Goal: Task Accomplishment & Management: Use online tool/utility

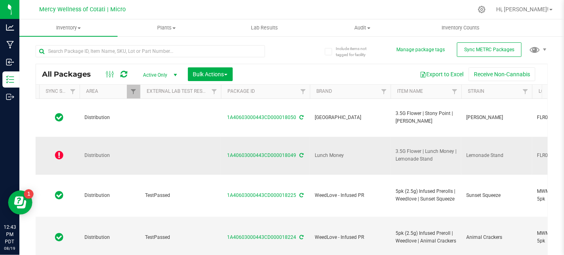
click at [300, 153] on icon at bounding box center [302, 155] width 4 height 5
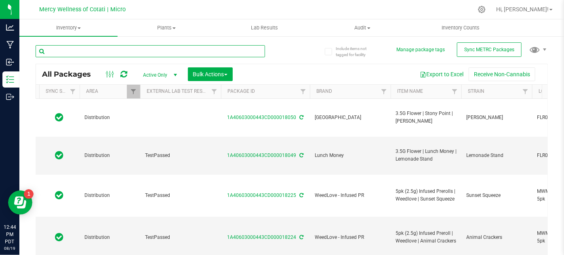
click at [104, 47] on input "text" at bounding box center [150, 51] width 229 height 12
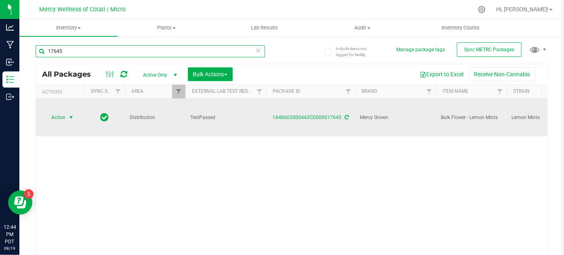
type input "17645"
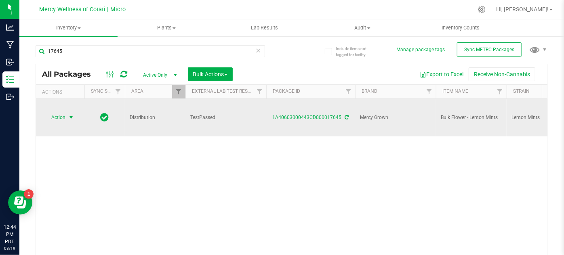
click at [60, 112] on span "Action" at bounding box center [55, 117] width 22 height 11
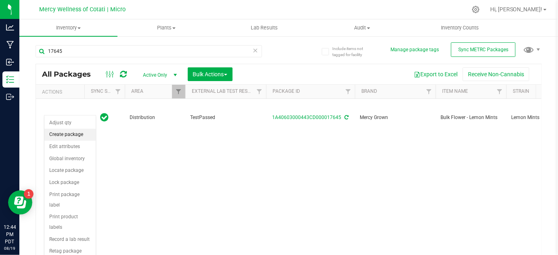
click at [74, 132] on li "Create package" at bounding box center [69, 135] width 51 height 12
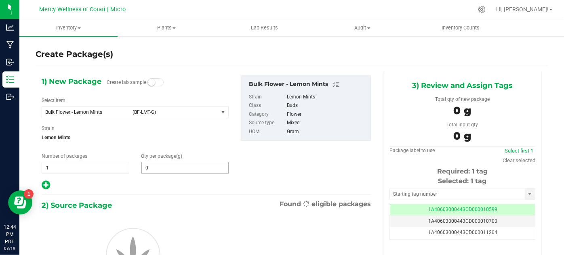
type input "0.0000"
click at [220, 111] on span "select" at bounding box center [223, 112] width 6 height 6
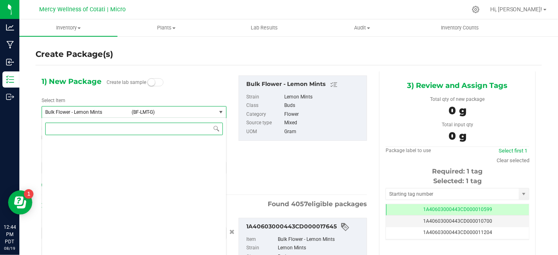
type input "0.0000 g"
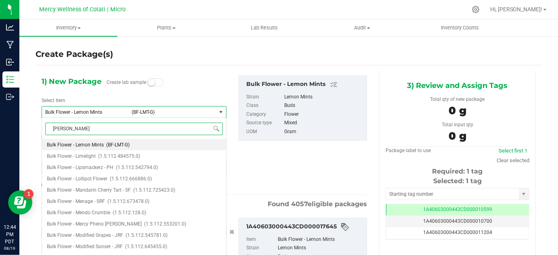
type input "[PERSON_NAME]"
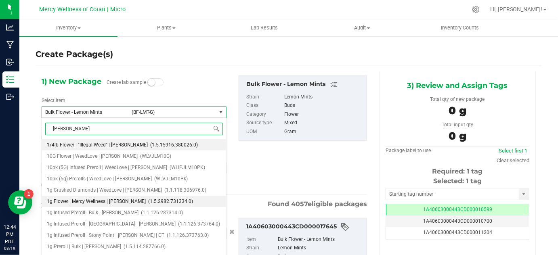
click at [120, 204] on span "1g Flower | Mercy Wellness | [PERSON_NAME]" at bounding box center [96, 202] width 99 height 6
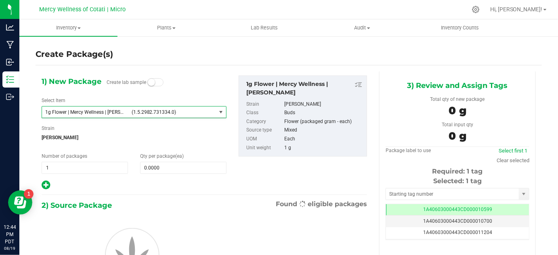
type input "0"
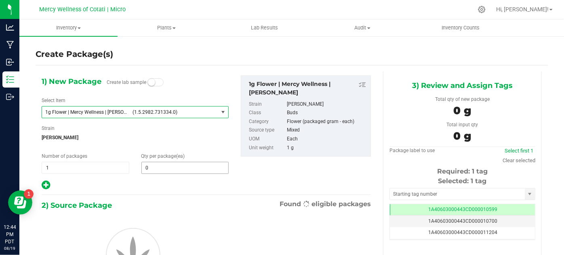
click at [160, 170] on span "0 0" at bounding box center [185, 168] width 88 height 12
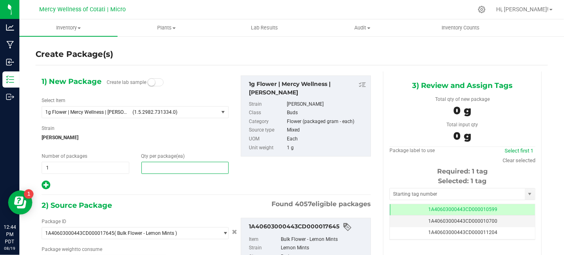
type input "0.0000 g"
type input "0"
type input "75"
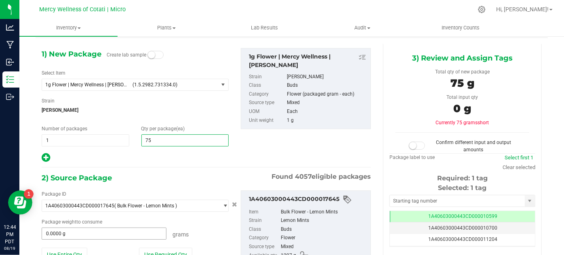
type input "75"
click at [115, 230] on span "0.0000 g 0" at bounding box center [104, 234] width 125 height 12
type input "76"
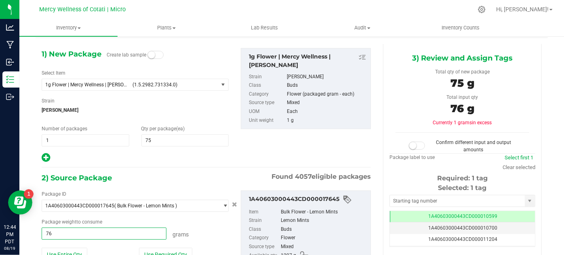
type input "76.0000 g"
click at [178, 172] on div "2) Source Package Found 4057 eligible packages" at bounding box center [206, 178] width 329 height 12
click at [409, 146] on small at bounding box center [412, 145] width 7 height 7
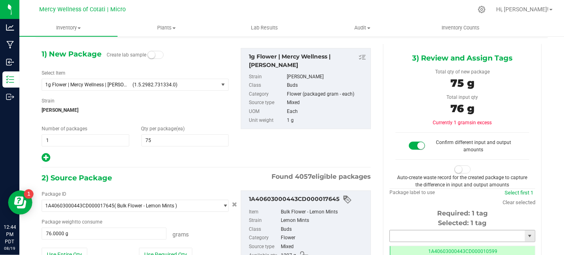
click at [411, 234] on input "text" at bounding box center [457, 236] width 135 height 11
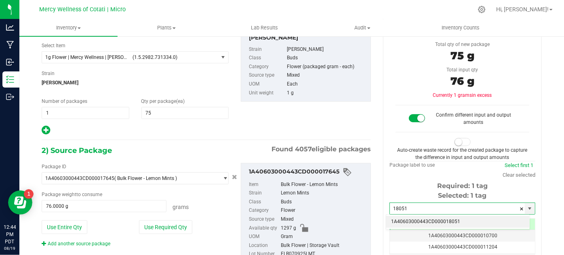
click at [398, 220] on li "1A40603000443CD000018051" at bounding box center [457, 222] width 143 height 12
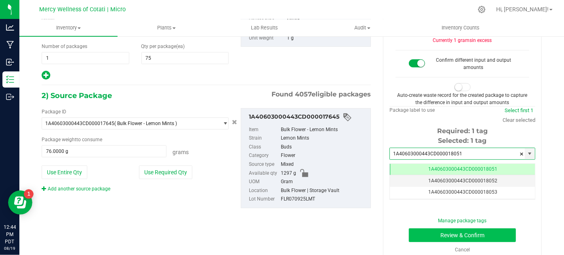
type input "1A40603000443CD000018051"
click at [420, 233] on button "Review & Confirm" at bounding box center [462, 236] width 107 height 14
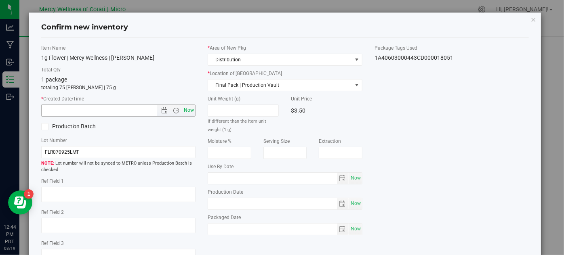
click at [186, 110] on span "Now" at bounding box center [189, 111] width 14 height 12
type input "[DATE] 12:44 PM"
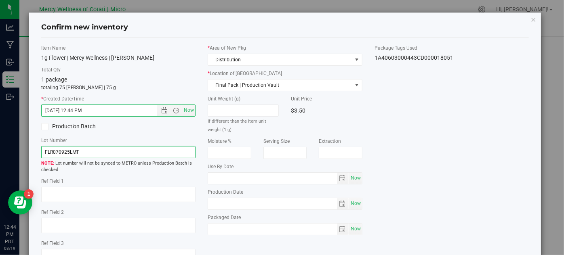
drag, startPoint x: 167, startPoint y: 150, endPoint x: 171, endPoint y: 118, distance: 33.0
click at [167, 150] on input "FLR070925LMT" at bounding box center [118, 152] width 155 height 12
type input "FLR070925LMT | 1g"
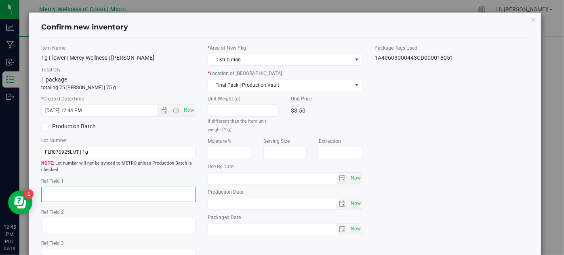
click at [163, 193] on textarea at bounding box center [118, 194] width 155 height 15
type textarea "25"
click at [353, 181] on span "Now" at bounding box center [355, 178] width 14 height 12
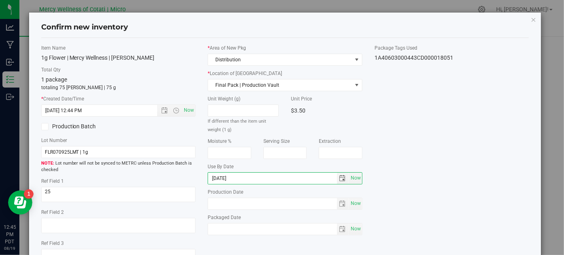
type input "[DATE]"
click at [401, 139] on div "Item Name 1g Flower | Mercy Wellness | [PERSON_NAME] Total Qty 1 package totali…" at bounding box center [285, 157] width 500 height 227
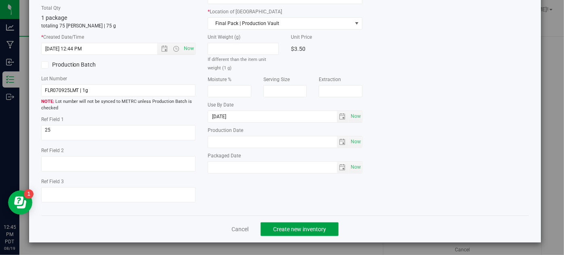
click at [317, 233] on button "Create new inventory" at bounding box center [299, 230] width 78 height 14
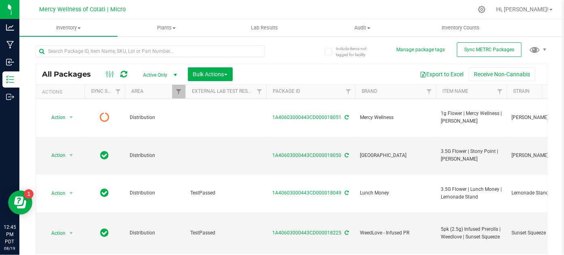
click at [183, 61] on div at bounding box center [150, 54] width 229 height 19
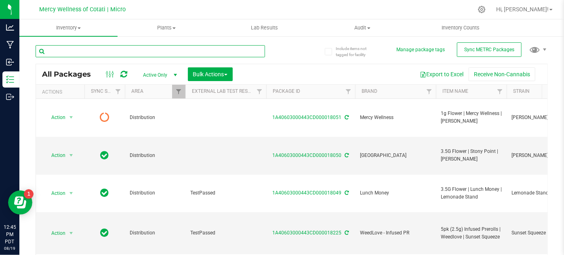
click at [178, 49] on input "text" at bounding box center [150, 51] width 229 height 12
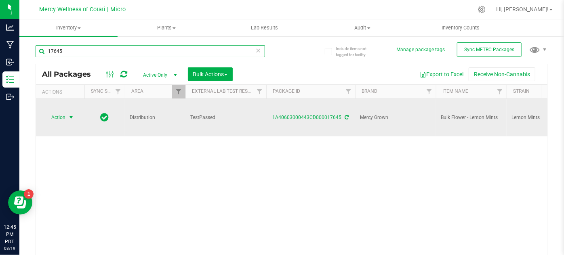
type input "17645"
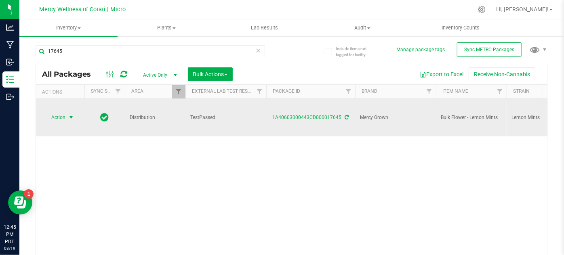
click at [67, 112] on span "select" at bounding box center [71, 117] width 10 height 11
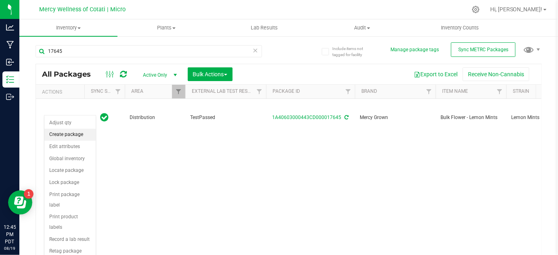
click at [80, 134] on li "Create package" at bounding box center [69, 135] width 51 height 12
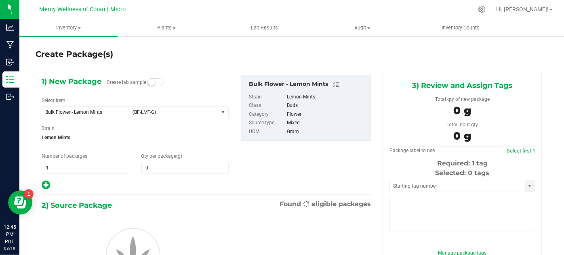
type input "0.0000"
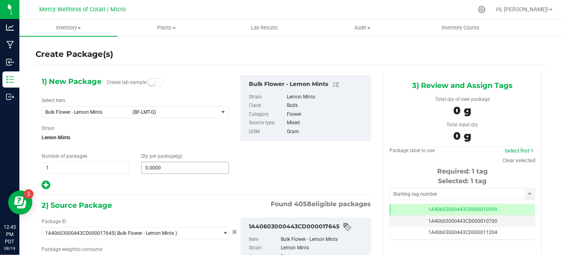
type input "0.0000 g"
click at [179, 109] on span "(BF-LMT-G)" at bounding box center [173, 112] width 82 height 6
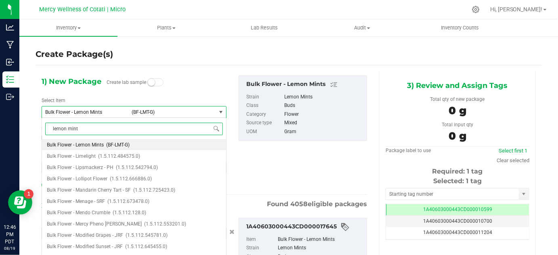
type input "lemon mints"
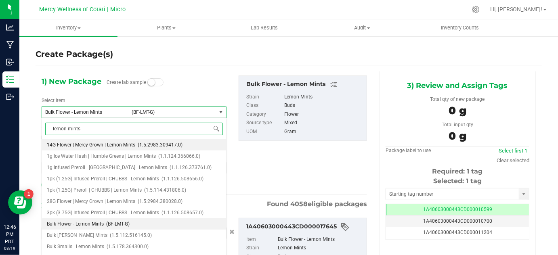
click at [158, 140] on li "14G Flower | Mercy Grown | Lemon Mints (1.5.2983.309417.0)" at bounding box center [134, 144] width 184 height 11
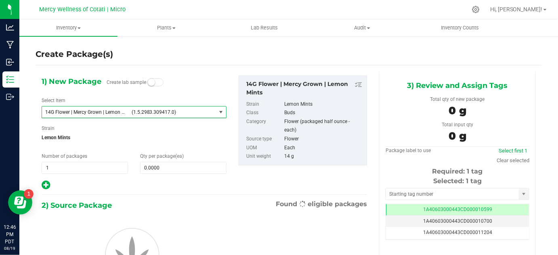
type input "0"
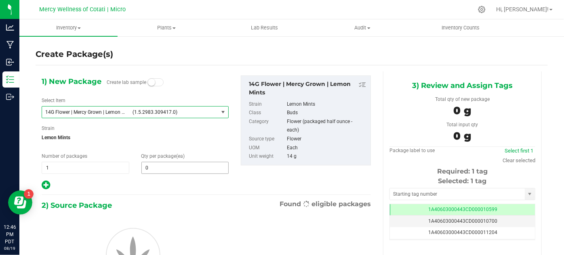
click at [165, 168] on span "0 0" at bounding box center [185, 168] width 88 height 12
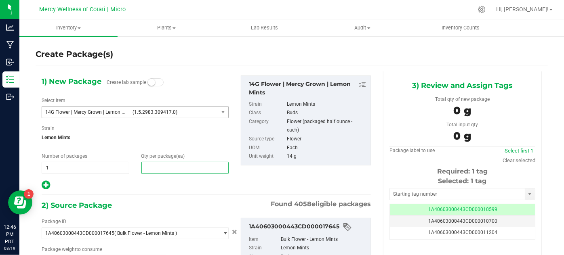
type input "0.0000 g"
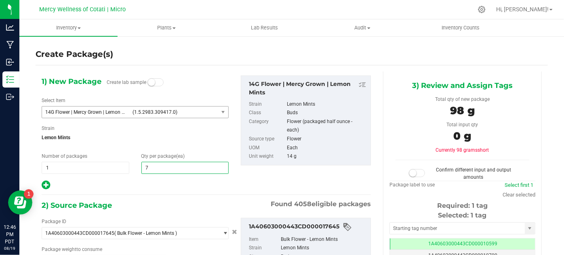
type input "74"
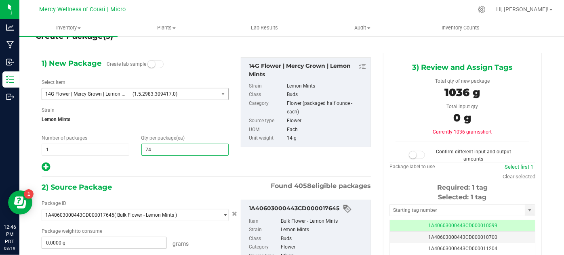
type input "74"
click at [152, 243] on span "0.0000 g 0" at bounding box center [104, 243] width 125 height 12
type input "1052"
click at [225, 172] on div "1) New Package Create lab sample Select Item 14G Flower | Mercy Grown | Lemon M…" at bounding box center [206, 185] width 341 height 264
type input "1052.0000 g"
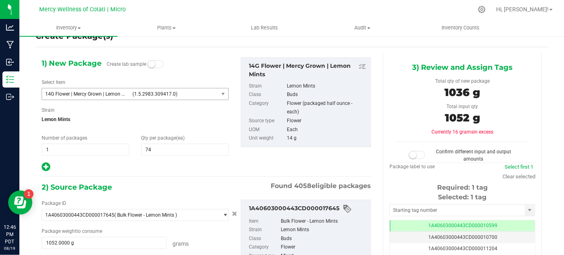
click at [418, 154] on span at bounding box center [417, 155] width 16 height 8
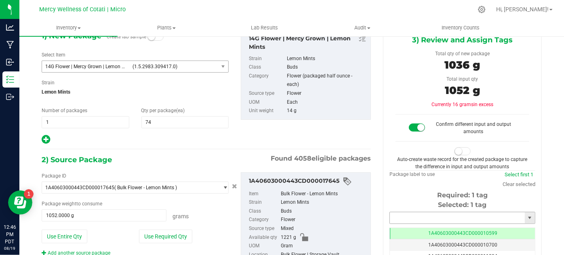
click at [402, 218] on input "text" at bounding box center [457, 217] width 135 height 11
click at [410, 229] on li "1A40603000443CD000018052" at bounding box center [457, 231] width 143 height 12
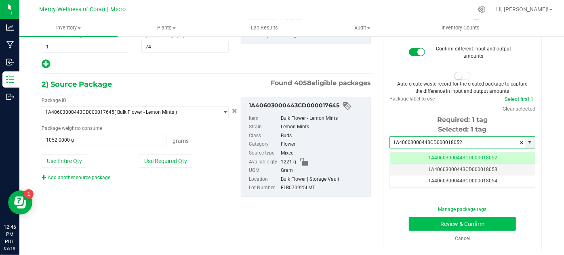
type input "1A40603000443CD000018052"
click at [418, 225] on button "Review & Confirm" at bounding box center [462, 224] width 107 height 14
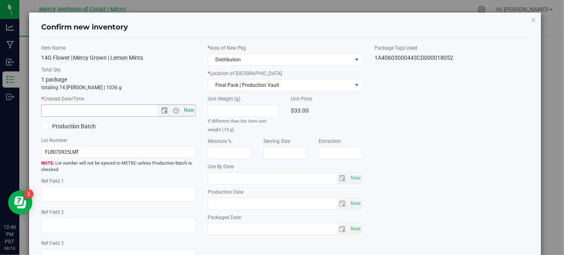
click at [187, 111] on span "Now" at bounding box center [189, 111] width 14 height 12
type input "[DATE] 12:46 PM"
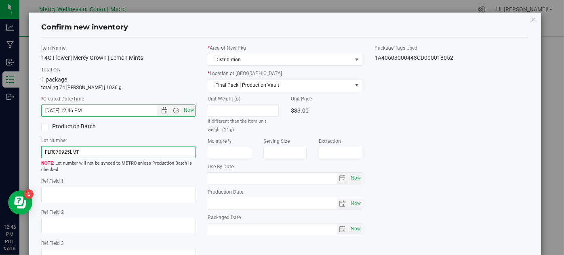
click at [177, 156] on input "FLR070925LMT" at bounding box center [118, 152] width 155 height 12
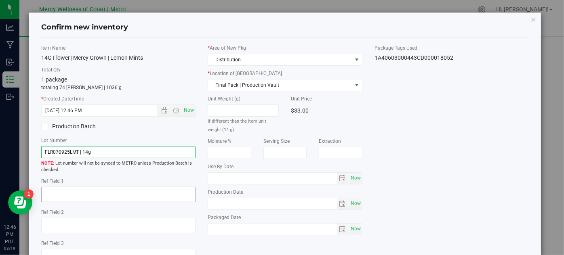
type input "FLR070925LMT | 14g"
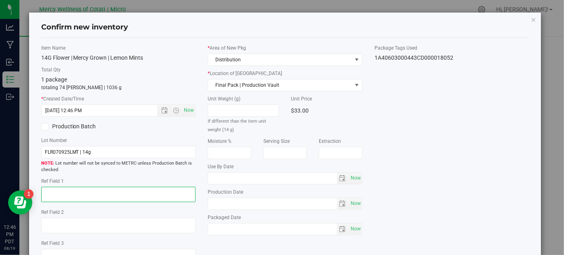
click at [164, 189] on textarea at bounding box center [118, 194] width 155 height 15
type textarea "16"
click at [351, 174] on span "Now" at bounding box center [355, 178] width 14 height 12
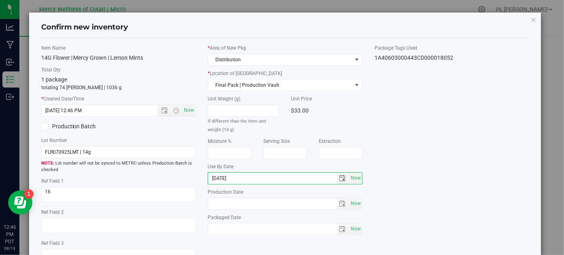
type input "[DATE]"
click at [443, 130] on div "Item Name 14G Flower | Mercy Grown | Lemon Mints Total Qty 1 package totaling 7…" at bounding box center [285, 157] width 500 height 227
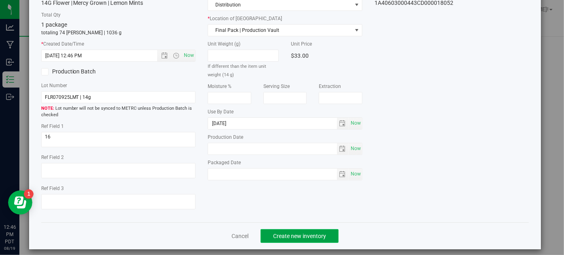
click at [277, 236] on span "Create new inventory" at bounding box center [299, 236] width 53 height 6
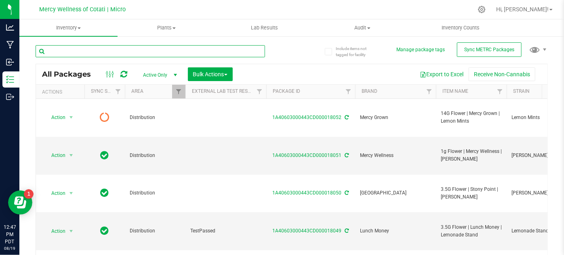
click at [173, 51] on input "text" at bounding box center [150, 51] width 229 height 12
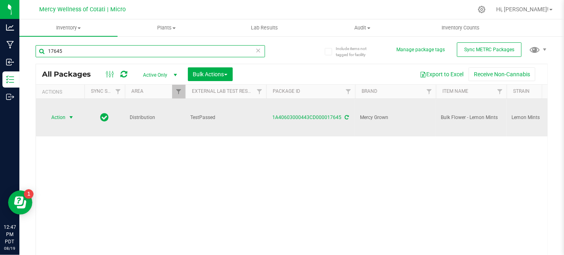
type input "17645"
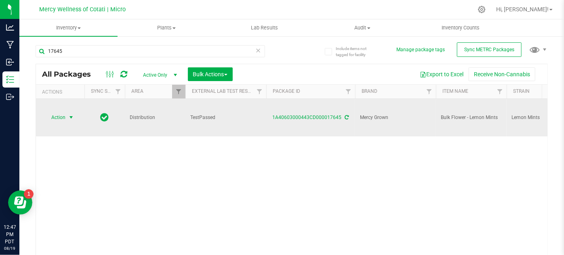
click at [63, 112] on span "Action" at bounding box center [55, 117] width 22 height 11
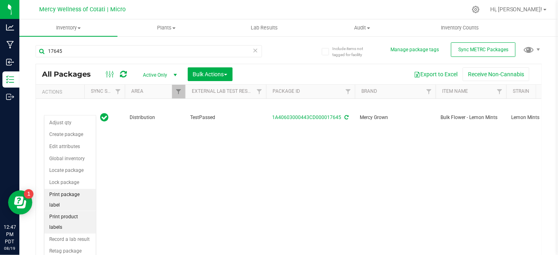
click at [83, 198] on li "Print package label" at bounding box center [69, 200] width 51 height 22
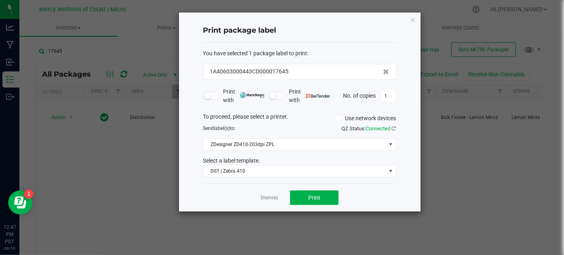
click at [336, 136] on div "To proceed, please select a printer. Use network devices Send label(s) to: QZ S…" at bounding box center [299, 145] width 193 height 65
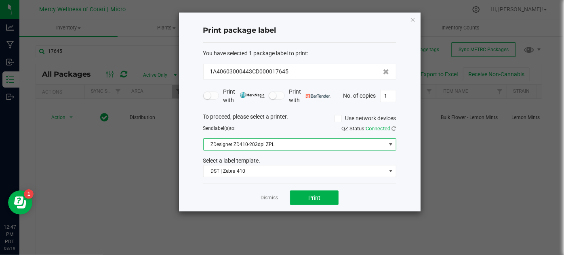
click at [337, 148] on span "ZDesigner ZD410-203dpi ZPL" at bounding box center [295, 144] width 182 height 11
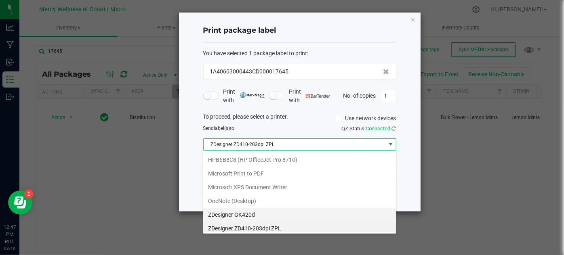
click at [276, 214] on GK420d "ZDesigner GK420d" at bounding box center [299, 215] width 193 height 14
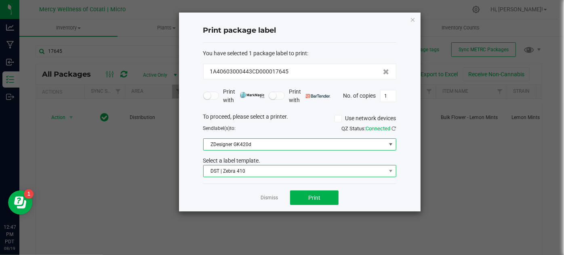
click at [276, 171] on span "DST | Zebra 410" at bounding box center [295, 171] width 182 height 11
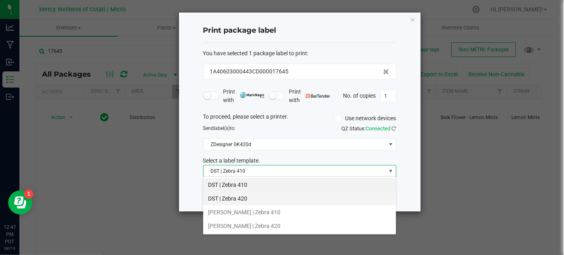
click at [277, 197] on li "DST | Zebra 420" at bounding box center [299, 199] width 193 height 14
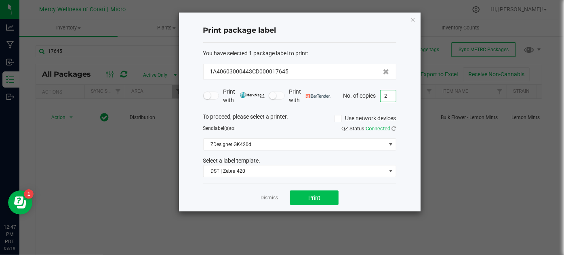
type input "2"
click at [327, 198] on button "Print" at bounding box center [314, 198] width 48 height 15
